Goal: Task Accomplishment & Management: Complete application form

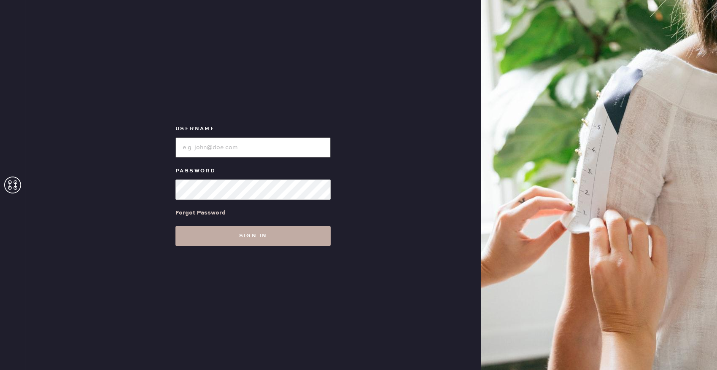
type input "reformationbellevue"
click at [281, 239] on button "Sign in" at bounding box center [252, 236] width 155 height 20
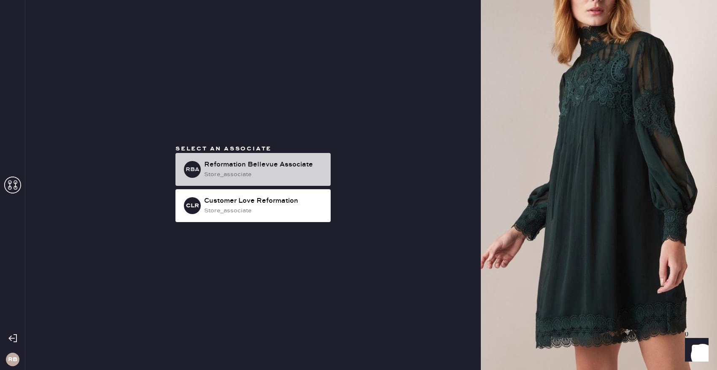
click at [304, 171] on div "store_associate" at bounding box center [264, 174] width 120 height 9
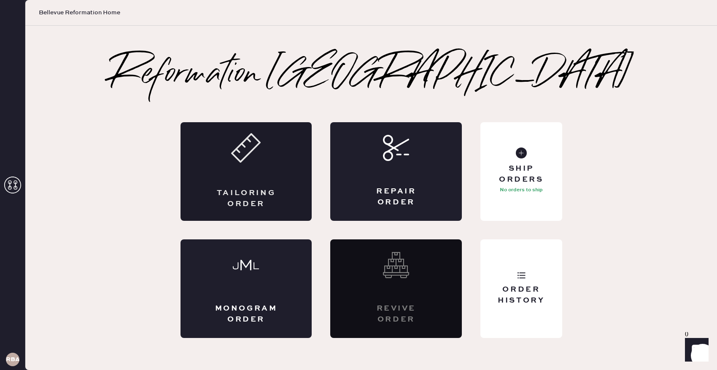
click at [276, 193] on div "Tailoring Order" at bounding box center [246, 198] width 64 height 21
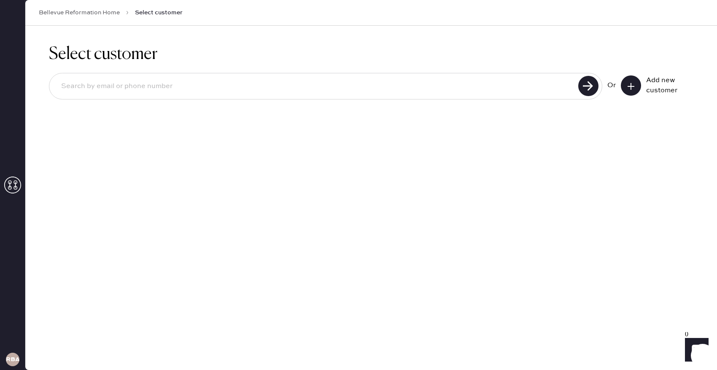
click at [210, 90] on input at bounding box center [314, 86] width 521 height 19
type input "[EMAIL_ADDRESS][DOMAIN_NAME]"
click at [588, 89] on use at bounding box center [588, 86] width 20 height 20
click at [167, 86] on input "[EMAIL_ADDRESS][DOMAIN_NAME]" at bounding box center [314, 86] width 521 height 19
drag, startPoint x: 167, startPoint y: 86, endPoint x: 23, endPoint y: 75, distance: 144.7
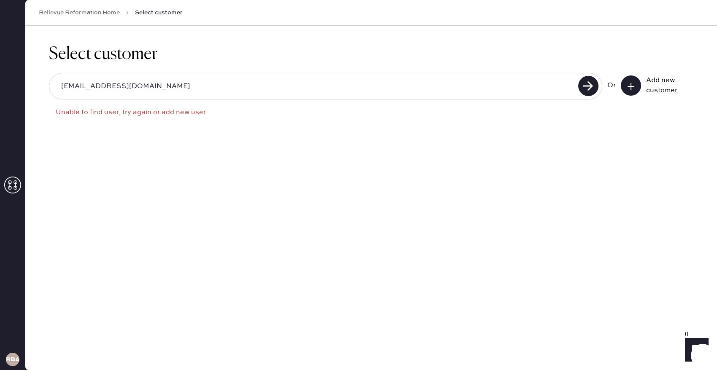
click at [23, 75] on div "RBA Bellevue Reformation Home Select customer Select customer [EMAIL_ADDRESS][D…" at bounding box center [358, 185] width 717 height 370
click at [625, 86] on button at bounding box center [631, 85] width 20 height 20
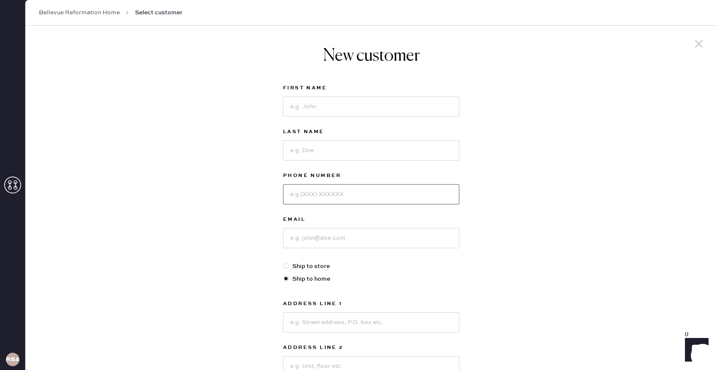
click at [315, 199] on input at bounding box center [371, 194] width 176 height 20
click at [299, 242] on input at bounding box center [371, 238] width 176 height 20
paste input "[EMAIL_ADDRESS][DOMAIN_NAME]"
type input "[EMAIL_ADDRESS][DOMAIN_NAME]"
click at [345, 107] on input at bounding box center [371, 107] width 176 height 20
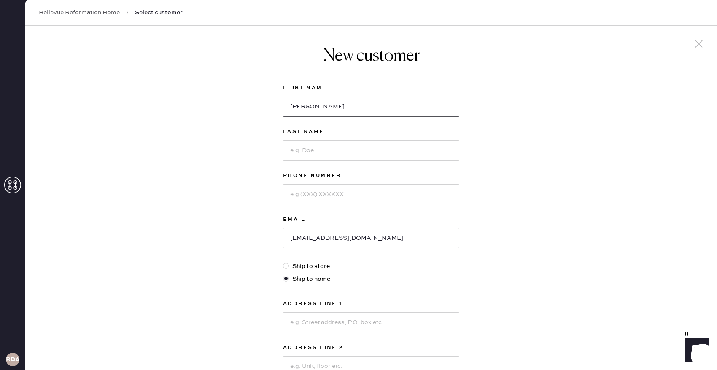
type input "[PERSON_NAME]"
click at [323, 153] on input at bounding box center [371, 150] width 176 height 20
type input "[PERSON_NAME]"
click at [315, 197] on input at bounding box center [371, 194] width 176 height 20
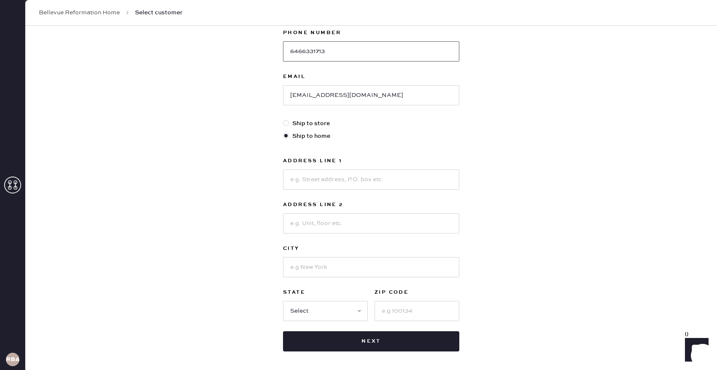
scroll to position [174, 0]
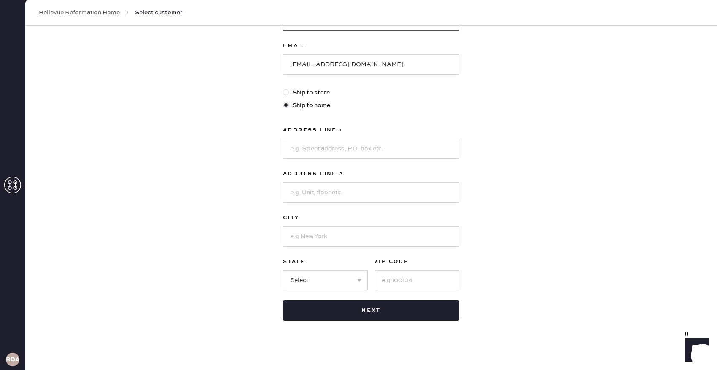
type input "6466331713"
click at [353, 151] on input at bounding box center [371, 149] width 176 height 20
type input "2006 E [PERSON_NAME] St"
click at [323, 233] on input at bounding box center [371, 236] width 176 height 20
type input "Tacoma"
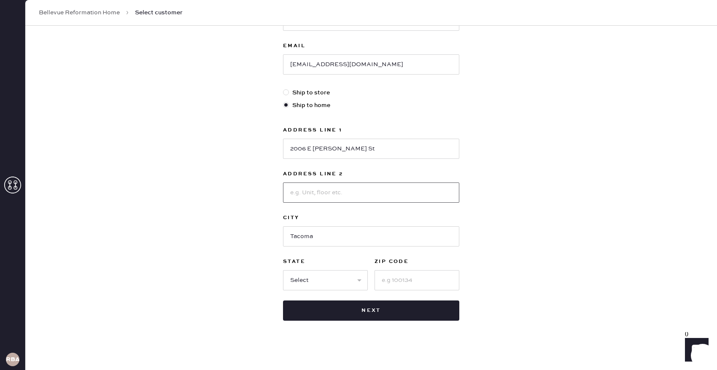
click at [310, 193] on input at bounding box center [371, 193] width 176 height 20
click at [309, 283] on select "Select AK AL AR AZ CA CO CT [GEOGRAPHIC_DATA] DE FL [GEOGRAPHIC_DATA] HI [GEOGR…" at bounding box center [325, 280] width 85 height 20
select select "WA"
click at [404, 278] on input at bounding box center [417, 280] width 85 height 20
type input "98404"
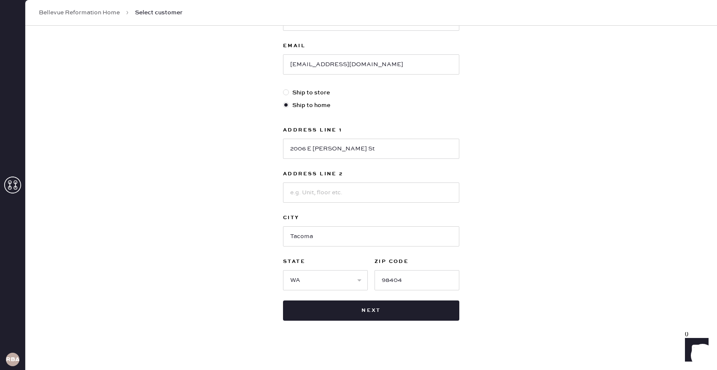
click at [523, 283] on div "New customer First Name [PERSON_NAME] Last Name [PERSON_NAME] Phone Number [PHO…" at bounding box center [371, 113] width 692 height 523
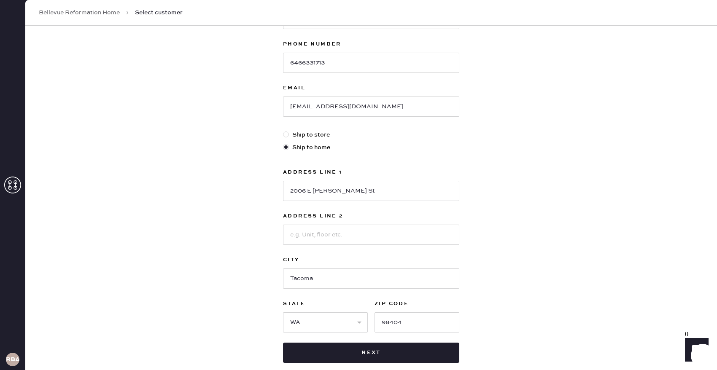
scroll to position [132, 0]
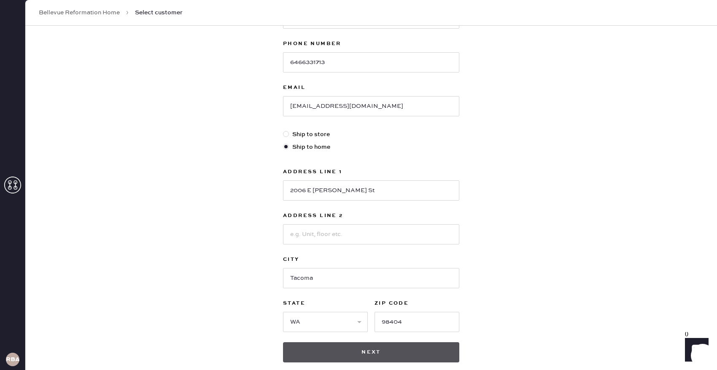
click at [394, 357] on button "Next" at bounding box center [371, 352] width 176 height 20
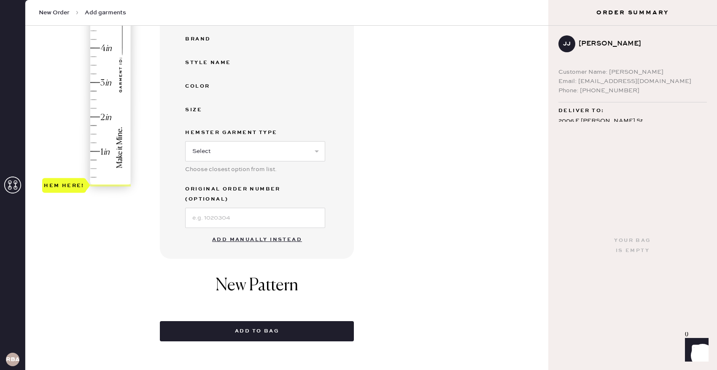
scroll to position [202, 0]
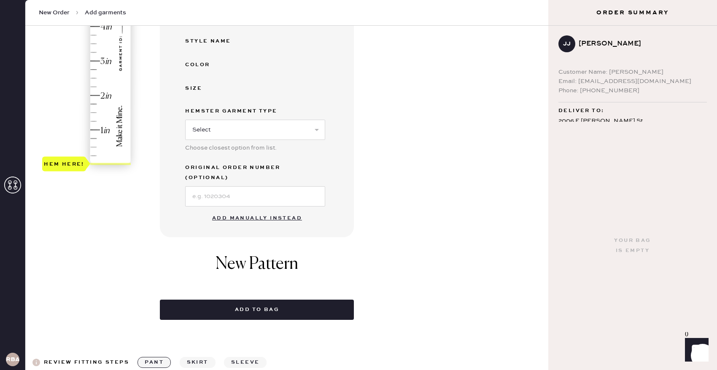
click at [266, 210] on button "Add manually instead" at bounding box center [257, 218] width 100 height 17
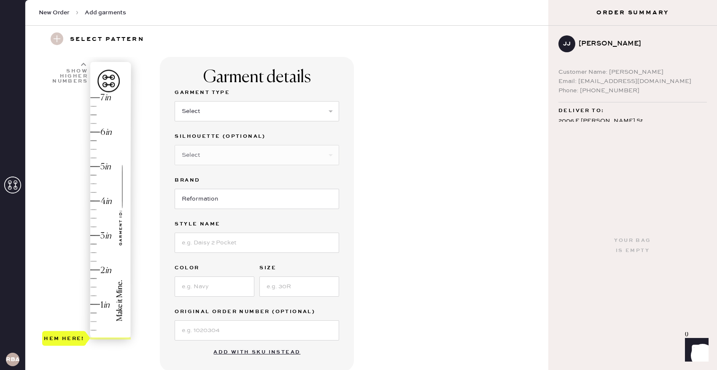
scroll to position [22, 0]
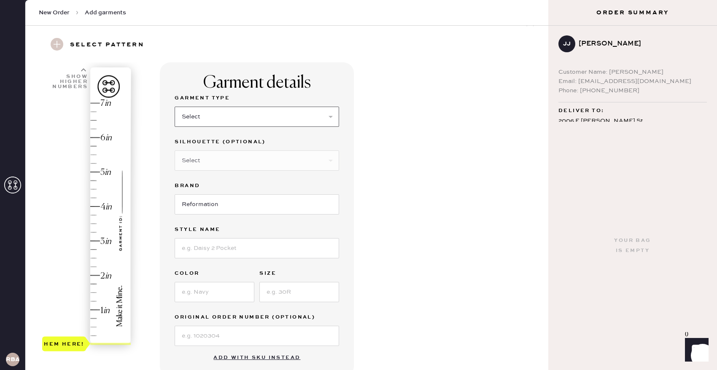
click at [270, 111] on select "Select Basic Skirt Jeans Leggings Pants Shorts Basic Sleeved Dress Basic Sleeve…" at bounding box center [257, 117] width 164 height 20
select select "2"
click at [238, 157] on select "Select Shorts Cropped Flare Boot Cut Straight Skinny Other" at bounding box center [257, 161] width 164 height 20
select select "5"
click at [219, 245] on input at bounding box center [257, 248] width 164 height 20
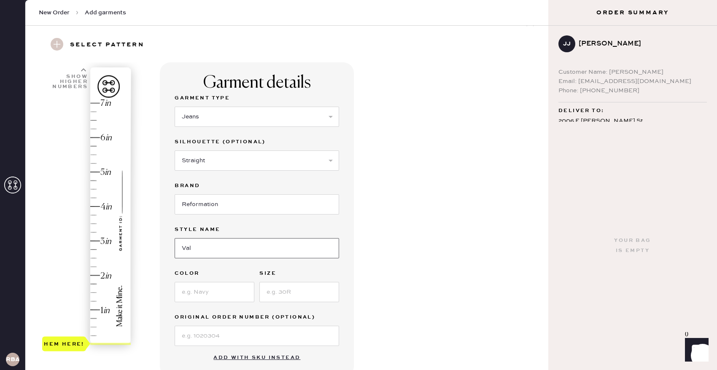
type input "Val 90's Mid Rise Straight Jeans"
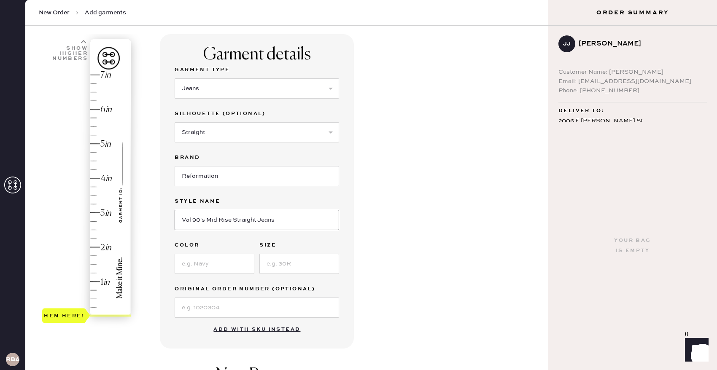
scroll to position [58, 0]
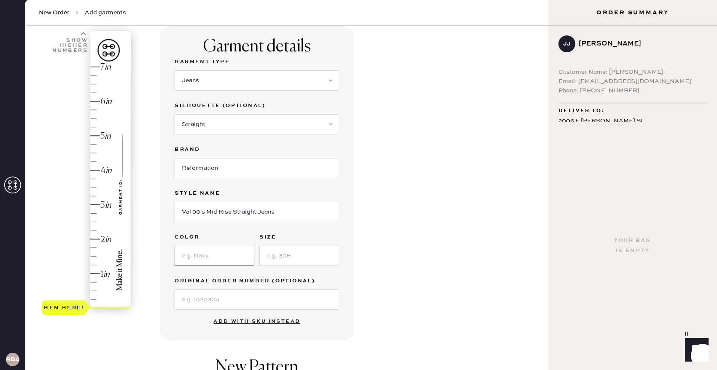
click at [222, 251] on input at bounding box center [215, 256] width 80 height 20
type input "[US_STATE]"
click at [289, 252] on input at bounding box center [299, 256] width 80 height 20
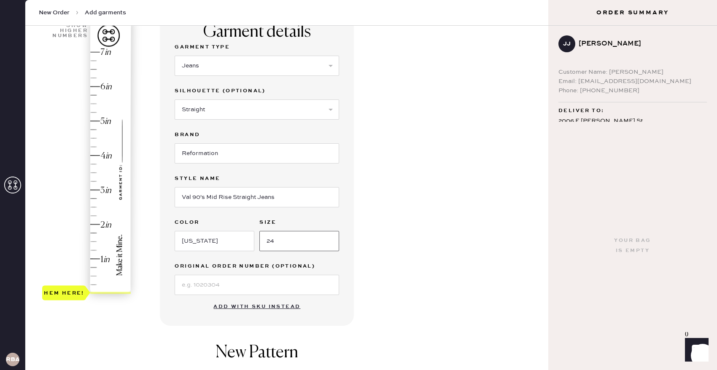
scroll to position [75, 0]
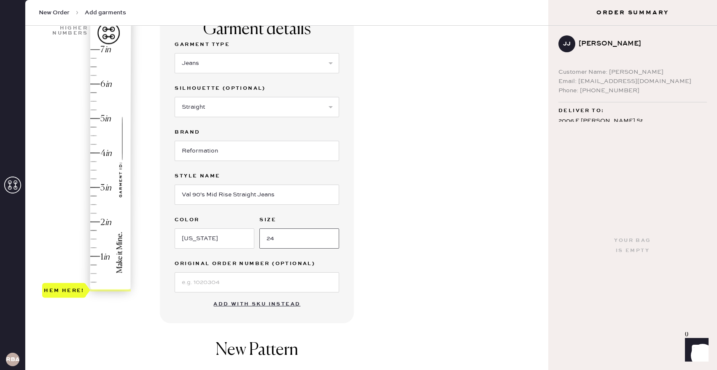
type input "24"
type input "3.5"
click at [96, 171] on div "Hem here!" at bounding box center [87, 170] width 90 height 249
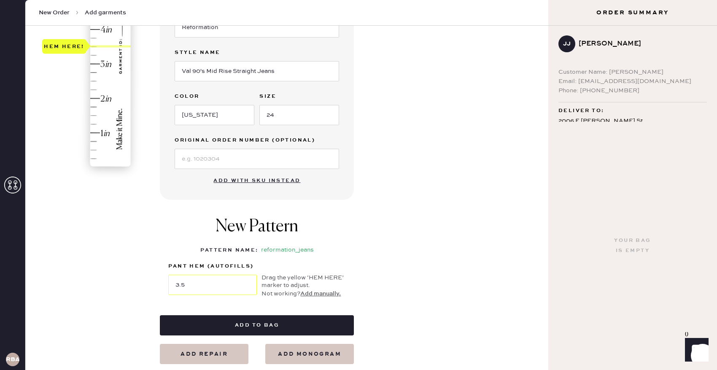
scroll to position [199, 0]
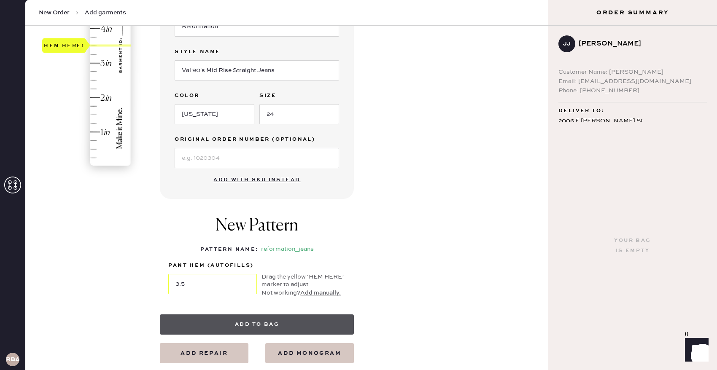
click at [281, 323] on button "Add to bag" at bounding box center [257, 325] width 194 height 20
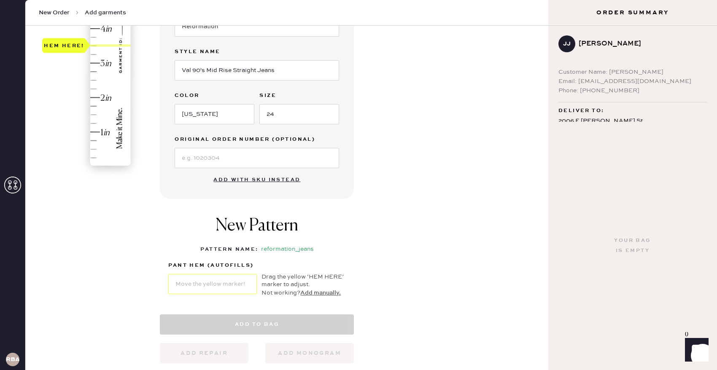
select select "2"
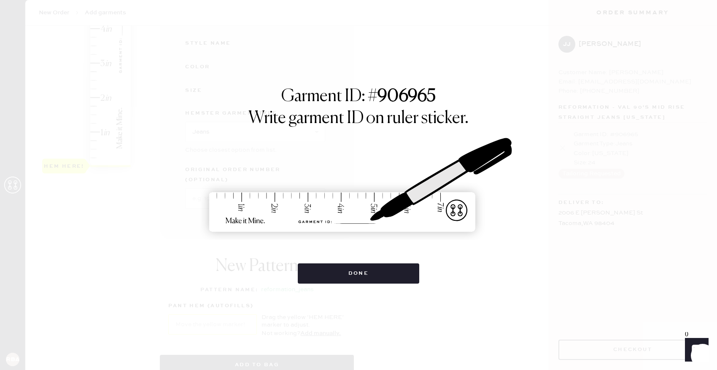
scroll to position [0, 0]
click at [357, 279] on button "Done" at bounding box center [359, 274] width 122 height 20
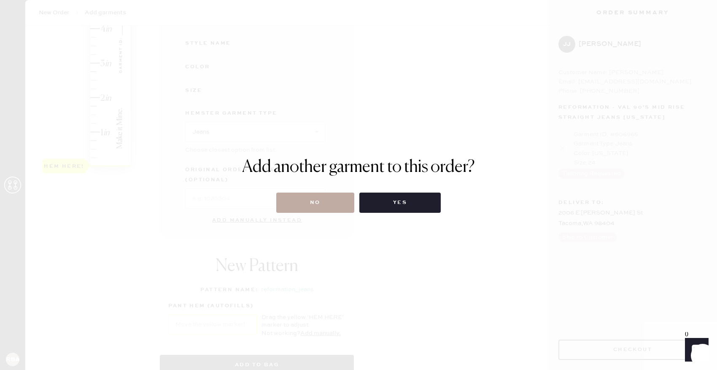
click at [326, 201] on button "No" at bounding box center [315, 203] width 78 height 20
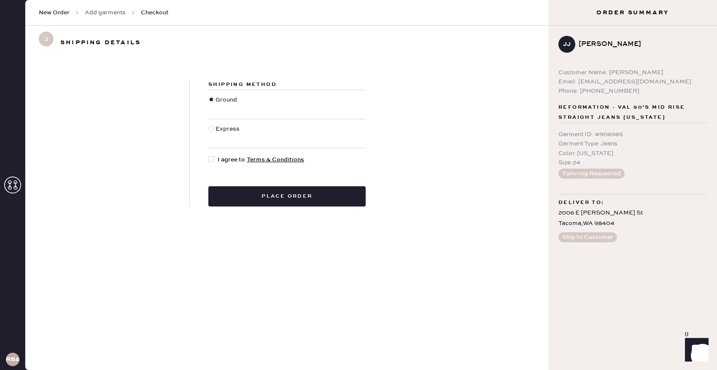
click at [210, 161] on div at bounding box center [211, 159] width 6 height 6
click at [209, 156] on input "I agree to Terms & Conditions" at bounding box center [208, 155] width 0 height 0
checkbox input "true"
click at [305, 198] on button "Place order" at bounding box center [286, 196] width 157 height 20
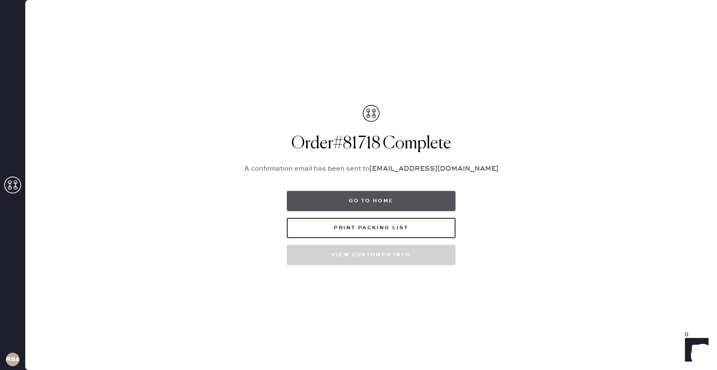
click at [356, 199] on button "Go to home" at bounding box center [371, 201] width 169 height 20
